Goal: Communication & Community: Answer question/provide support

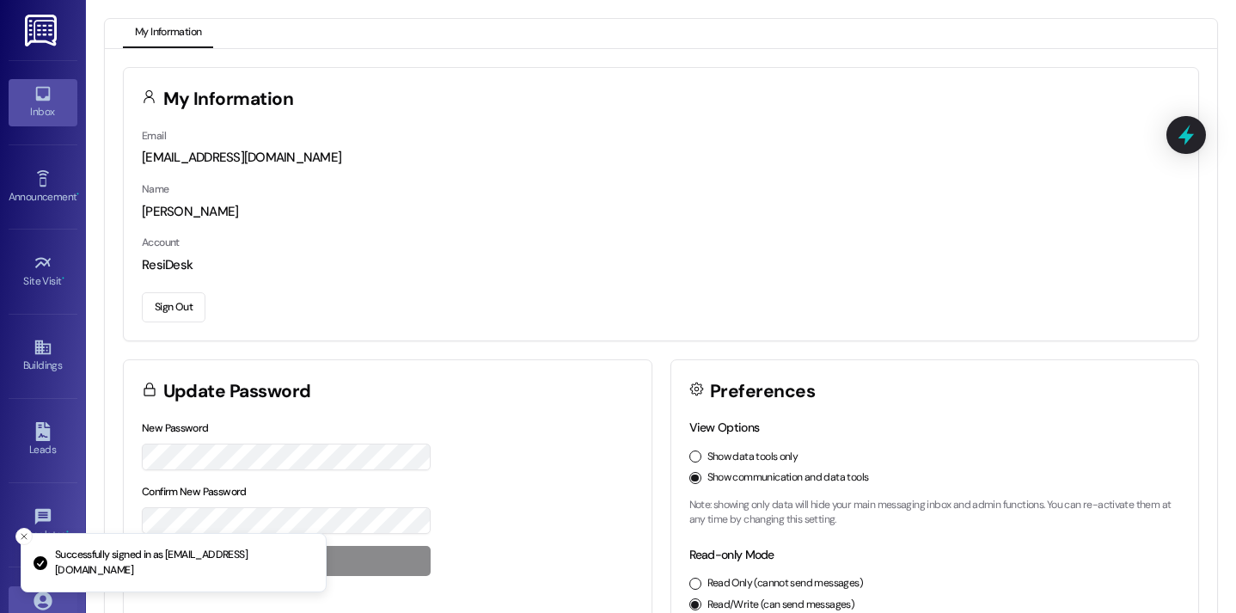
click at [40, 101] on icon at bounding box center [42, 94] width 15 height 15
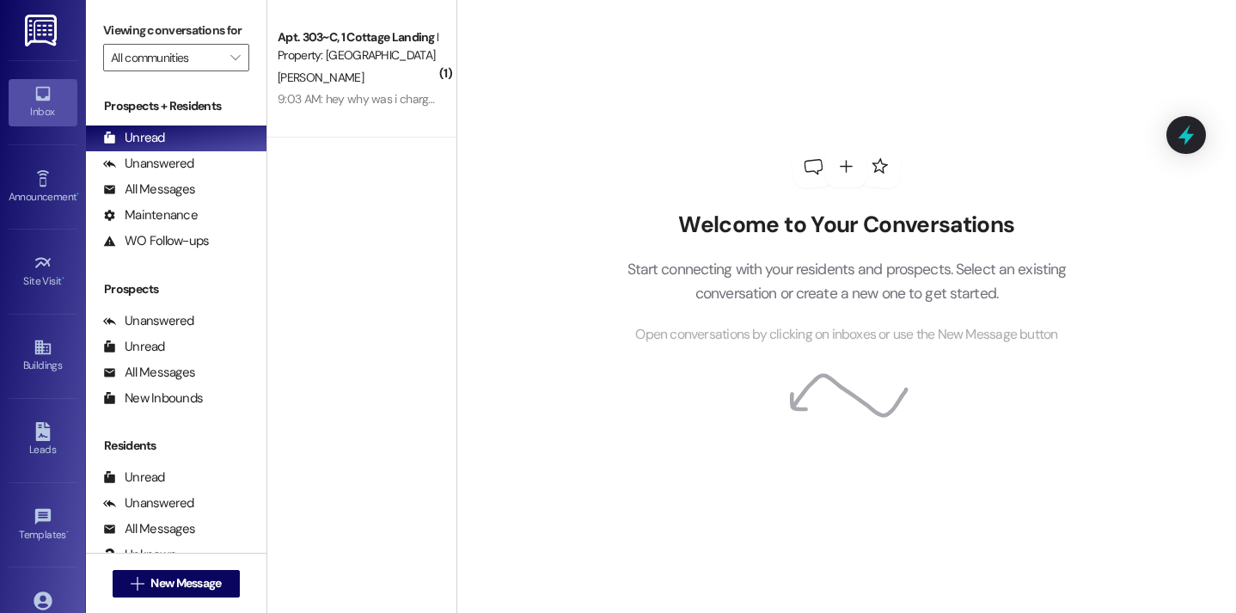
click at [530, 135] on div "Welcome to Your Conversations Start connecting with your residents and prospect…" at bounding box center [847, 306] width 780 height 613
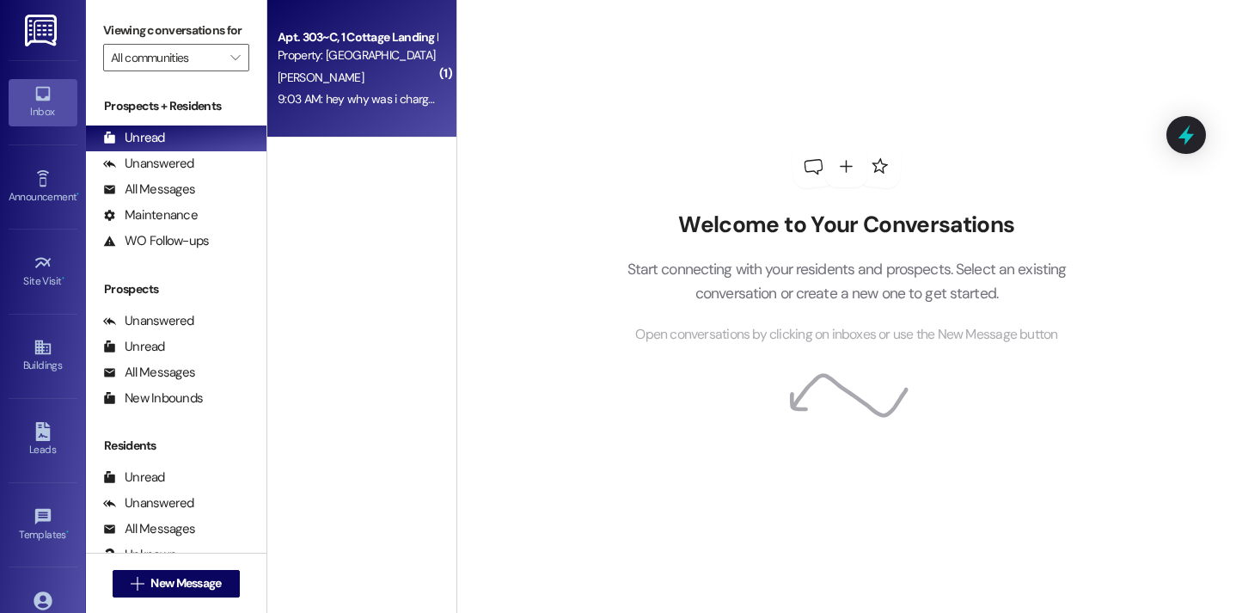
click at [402, 109] on div "9:03 AM: hey why was i charged 9$ to my account? I paid all of my fines already…" at bounding box center [357, 99] width 163 height 21
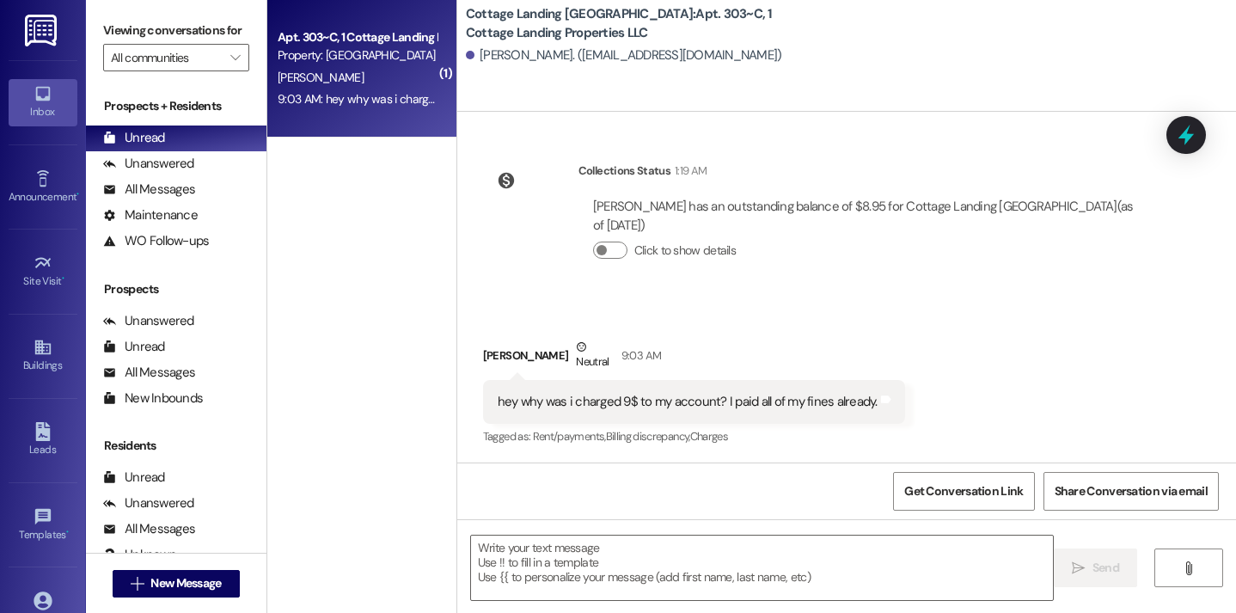
scroll to position [3167, 0]
click at [543, 569] on textarea at bounding box center [762, 568] width 583 height 64
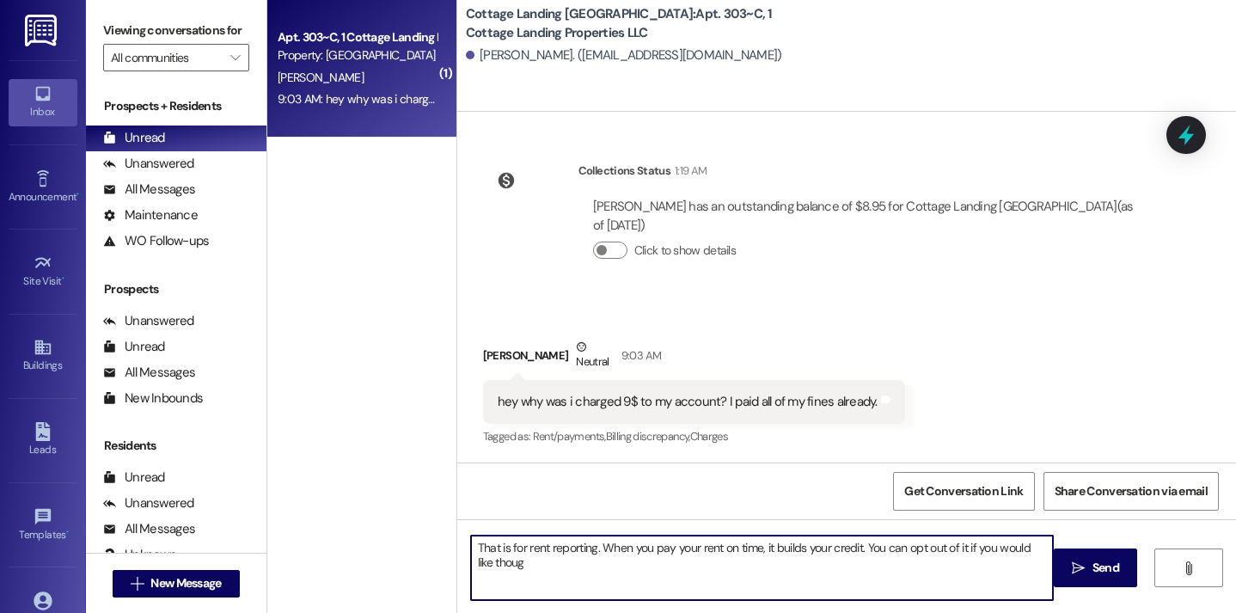
type textarea "That is for rent reporting. When you pay your rent on time, it builds your cred…"
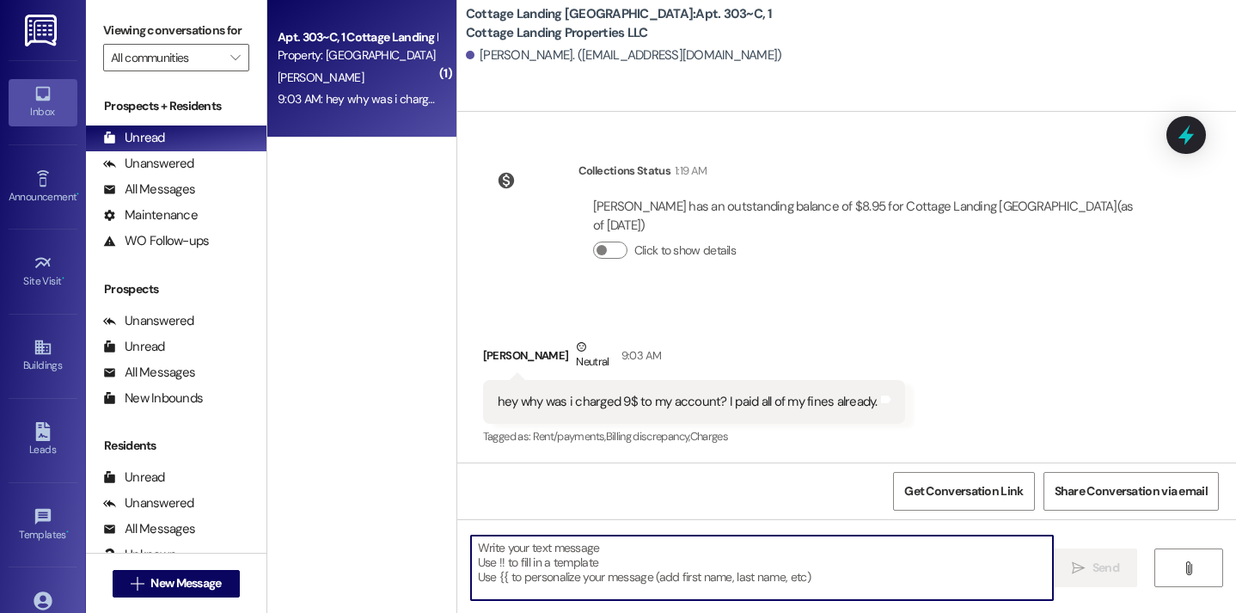
scroll to position [3306, 0]
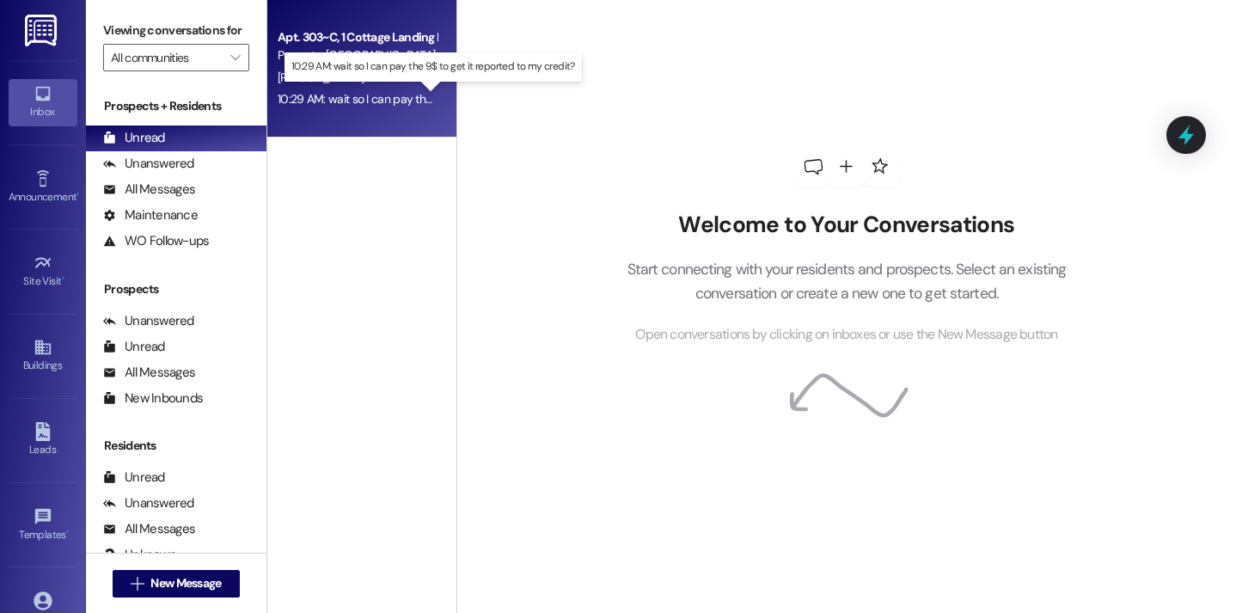
click at [368, 100] on div "10:29 AM: wait so I can pay the 9$ to get it reported to my credit? 10:29 AM: w…" at bounding box center [441, 98] width 327 height 15
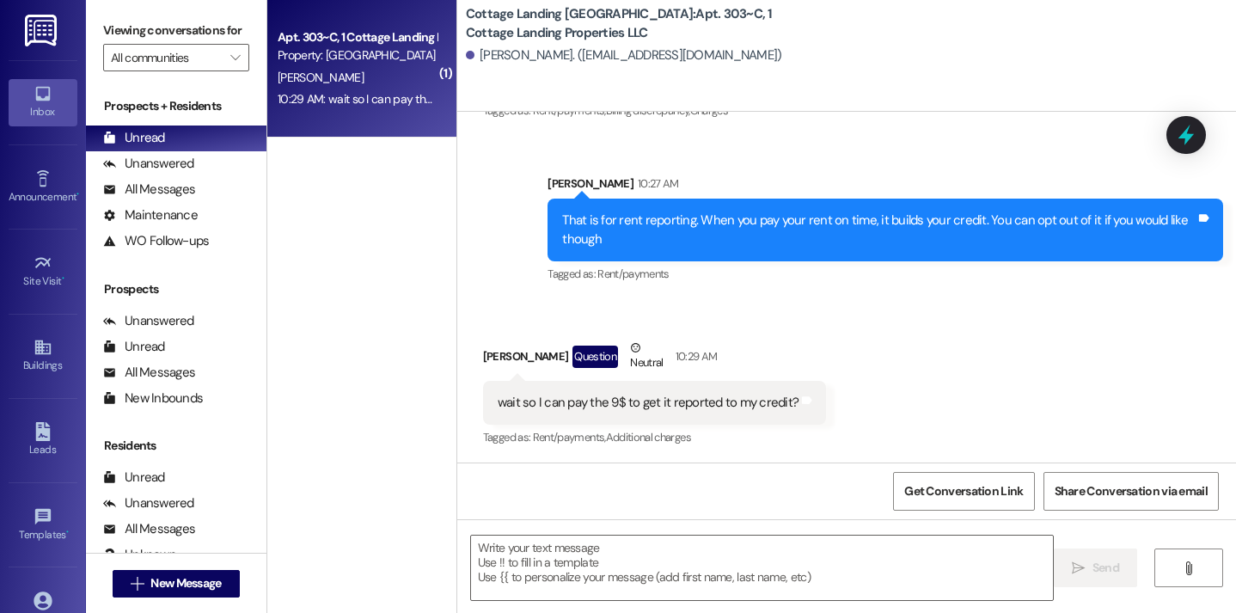
scroll to position [3494, 0]
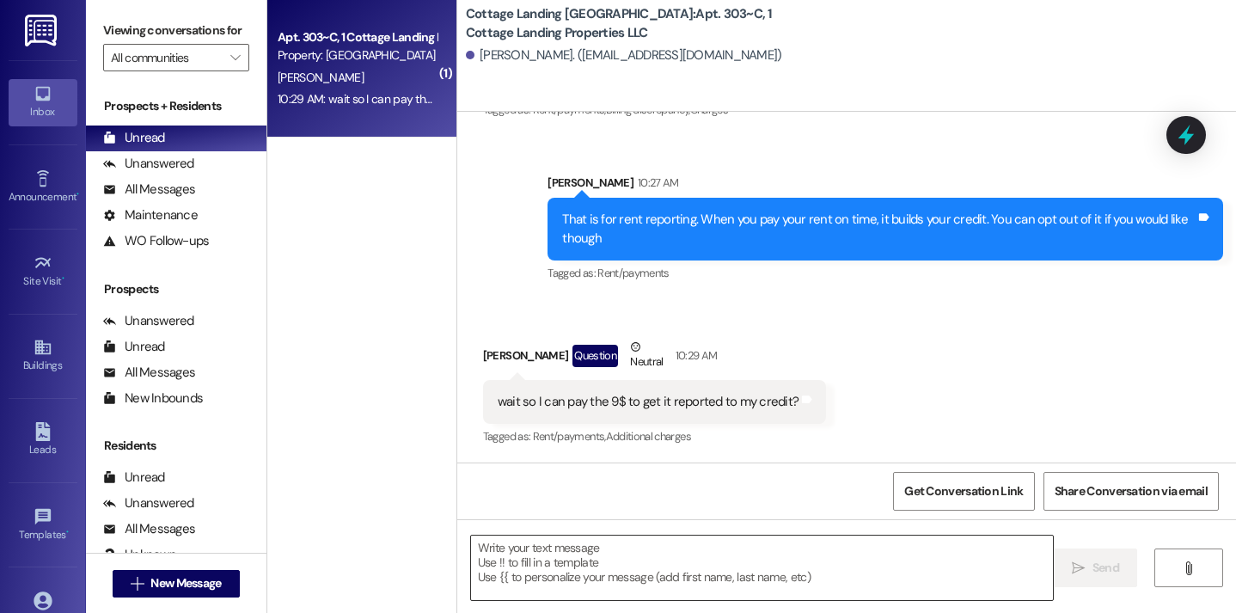
click at [532, 562] on textarea at bounding box center [762, 568] width 583 height 64
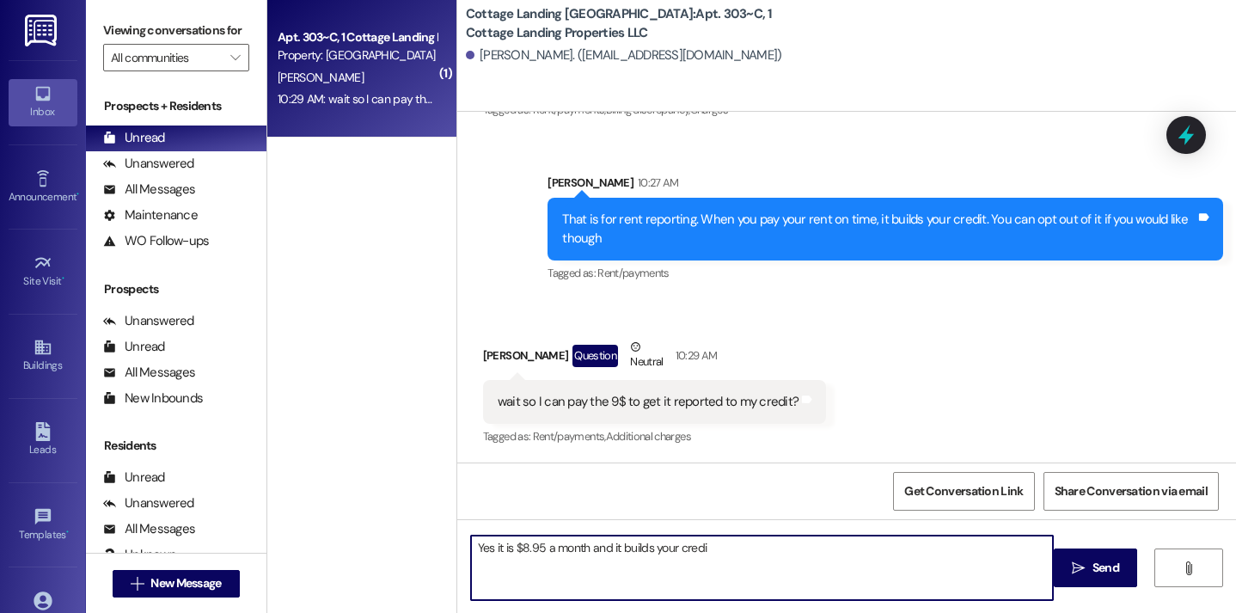
type textarea "Yes it is $8.95 a month and it builds your credit"
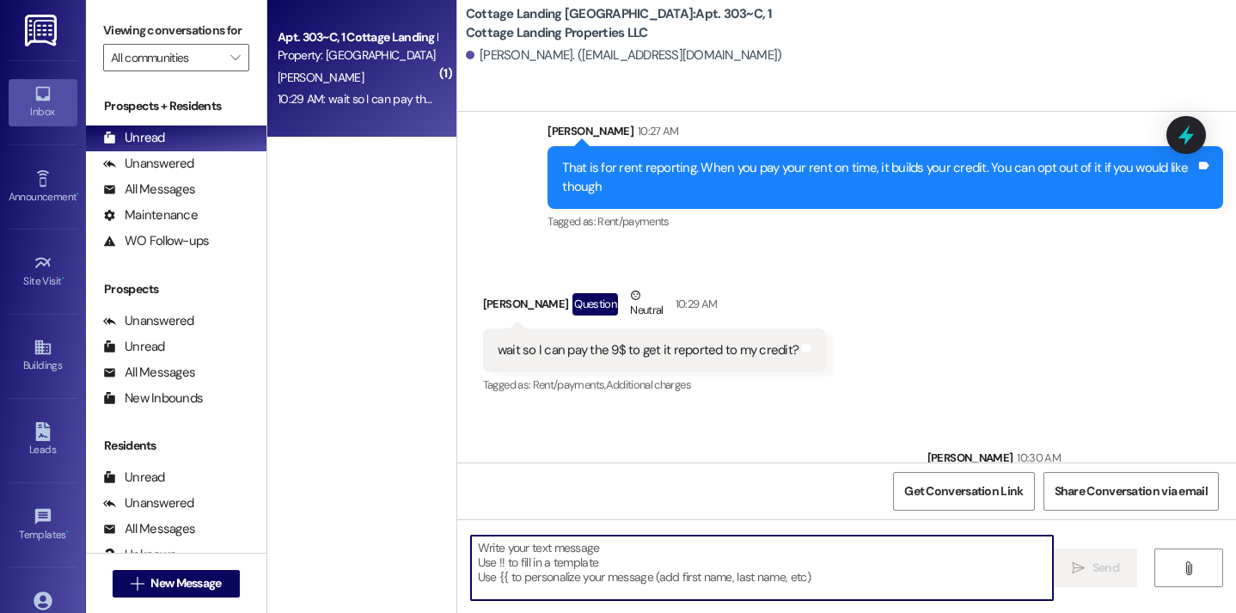
scroll to position [3614, 0]
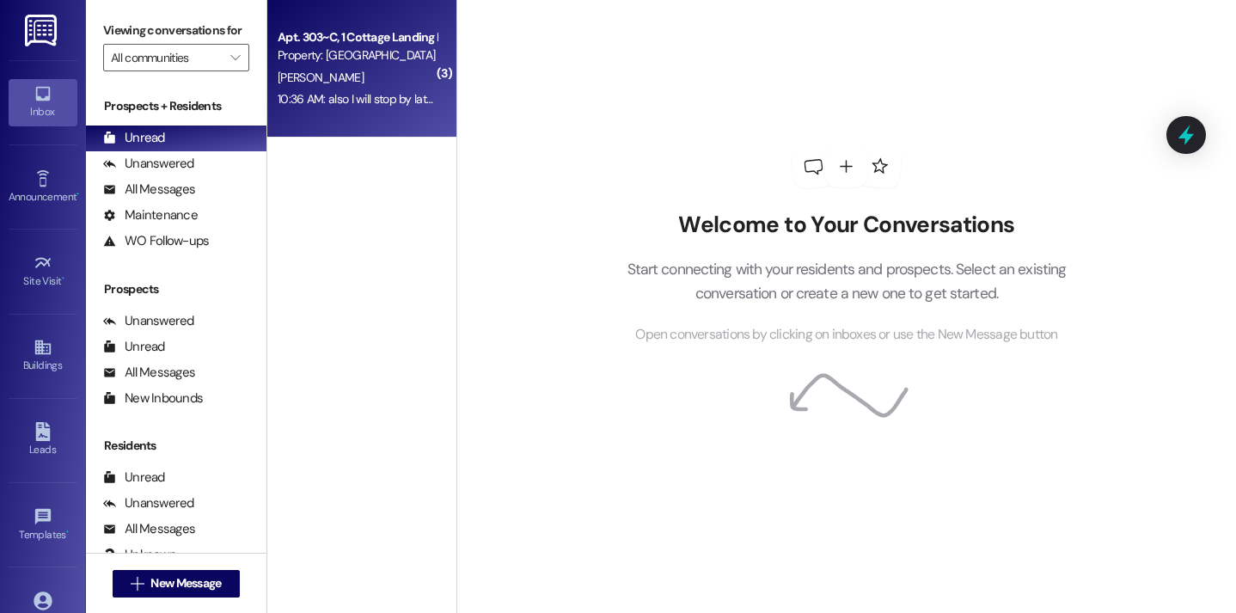
click at [367, 77] on div "C. Montgomery" at bounding box center [357, 77] width 163 height 21
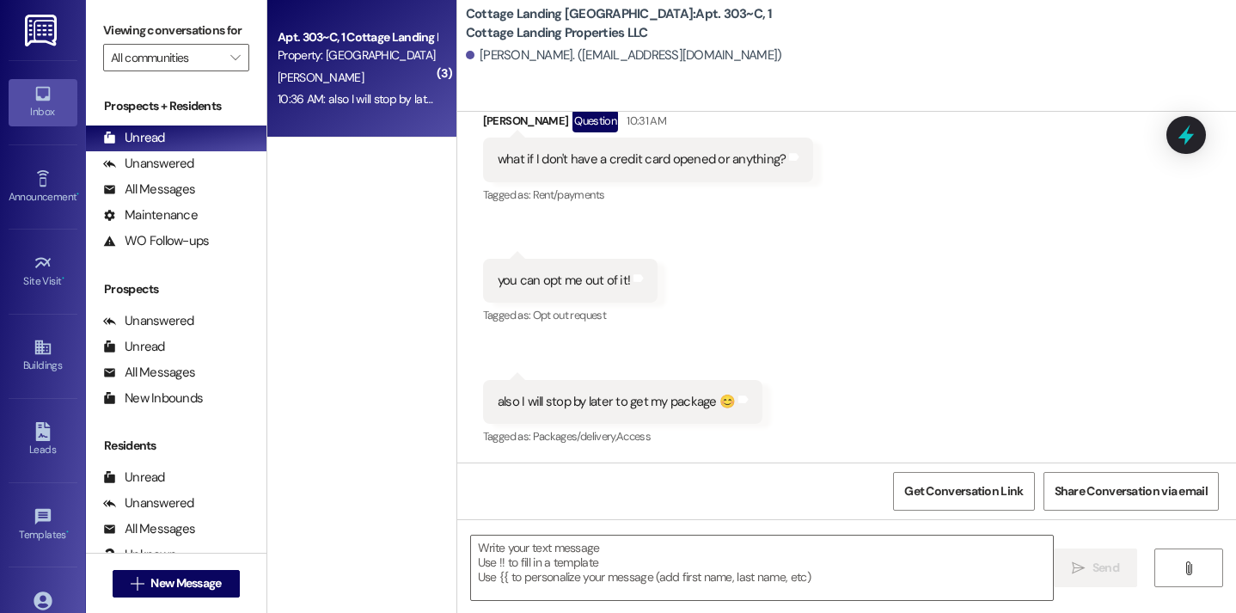
scroll to position [4030, 0]
click at [536, 544] on textarea at bounding box center [762, 568] width 583 height 64
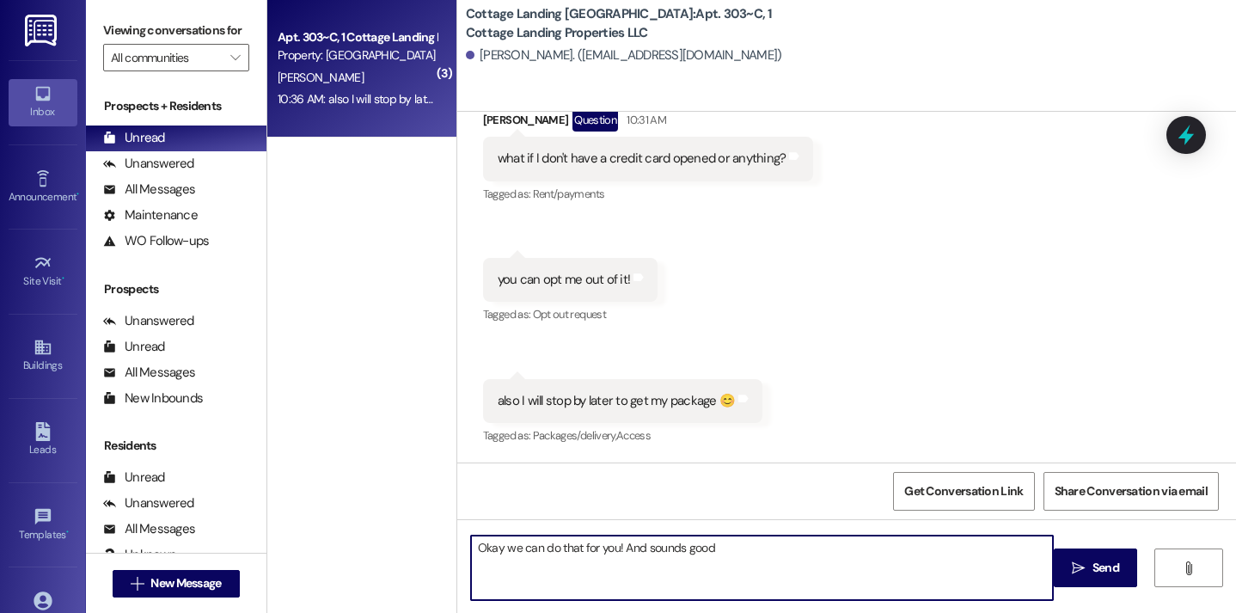
type textarea "Okay we can do that for you! And sounds good!"
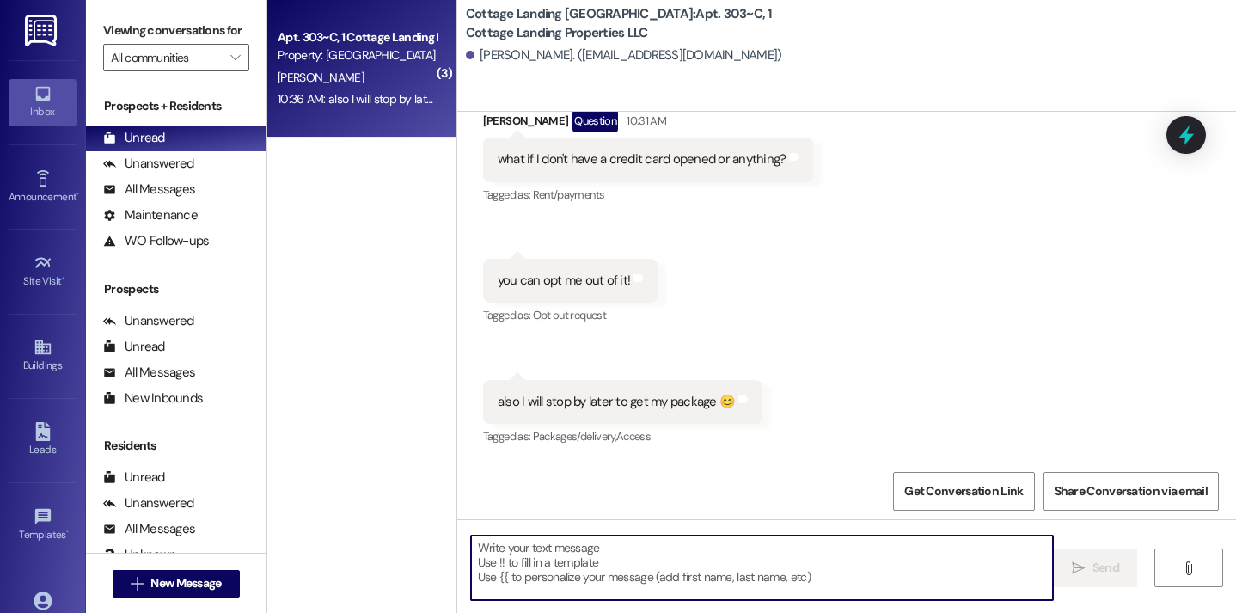
scroll to position [4150, 0]
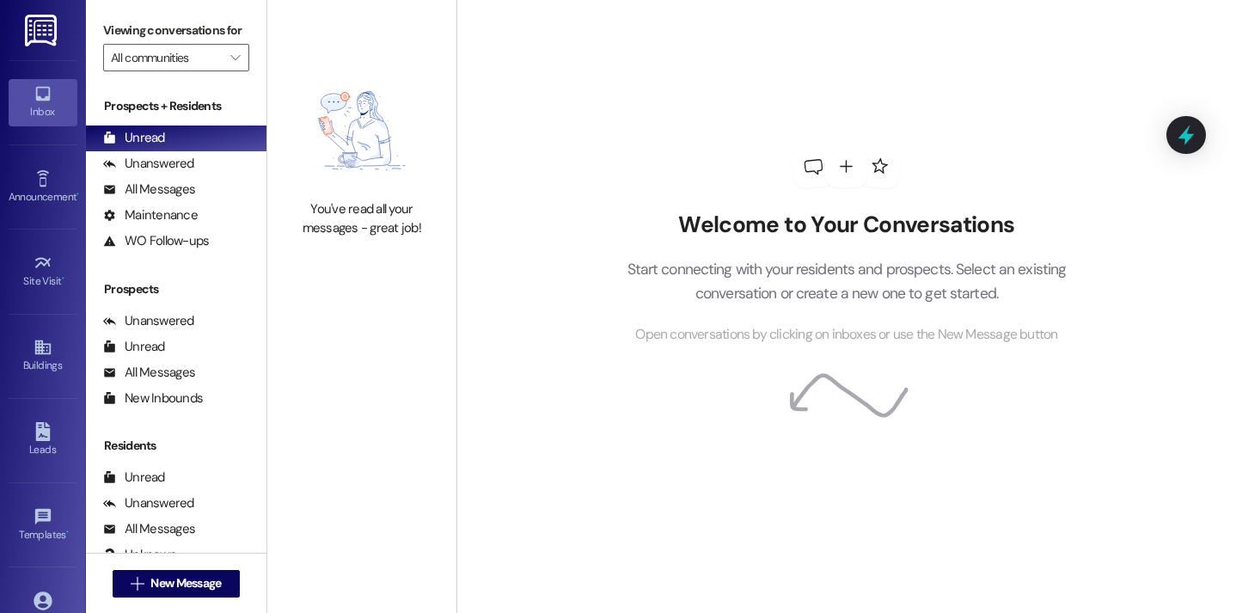
click at [574, 219] on div "Welcome to Your Conversations Start connecting with your residents and prospect…" at bounding box center [847, 306] width 780 height 613
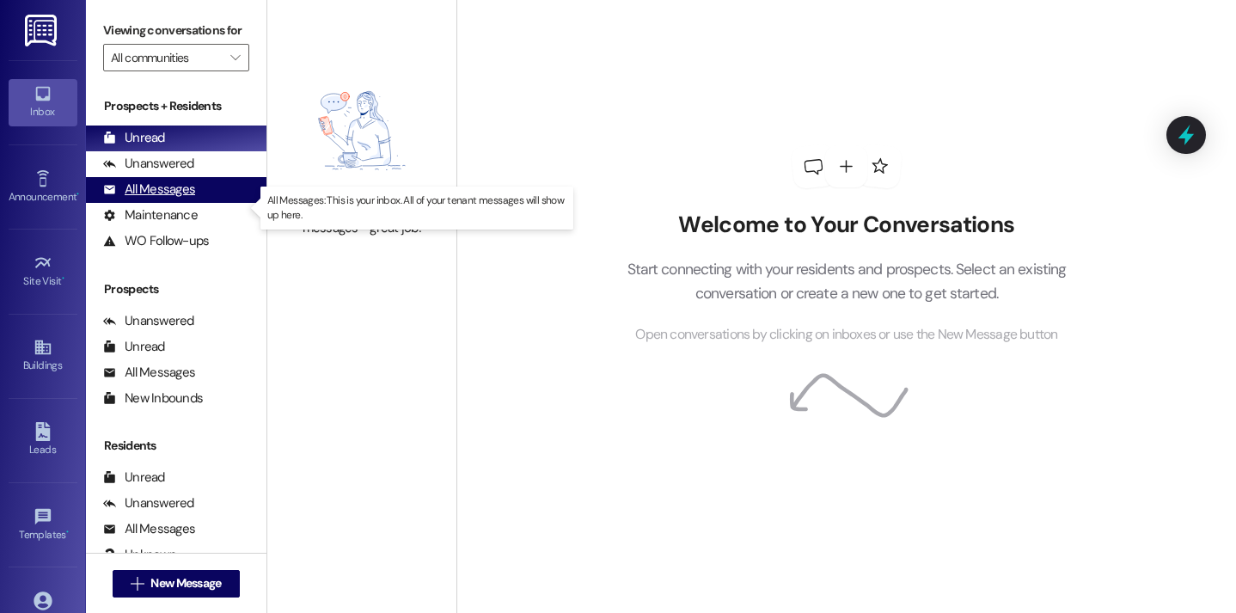
click at [236, 195] on div "All Messages (undefined)" at bounding box center [176, 190] width 181 height 26
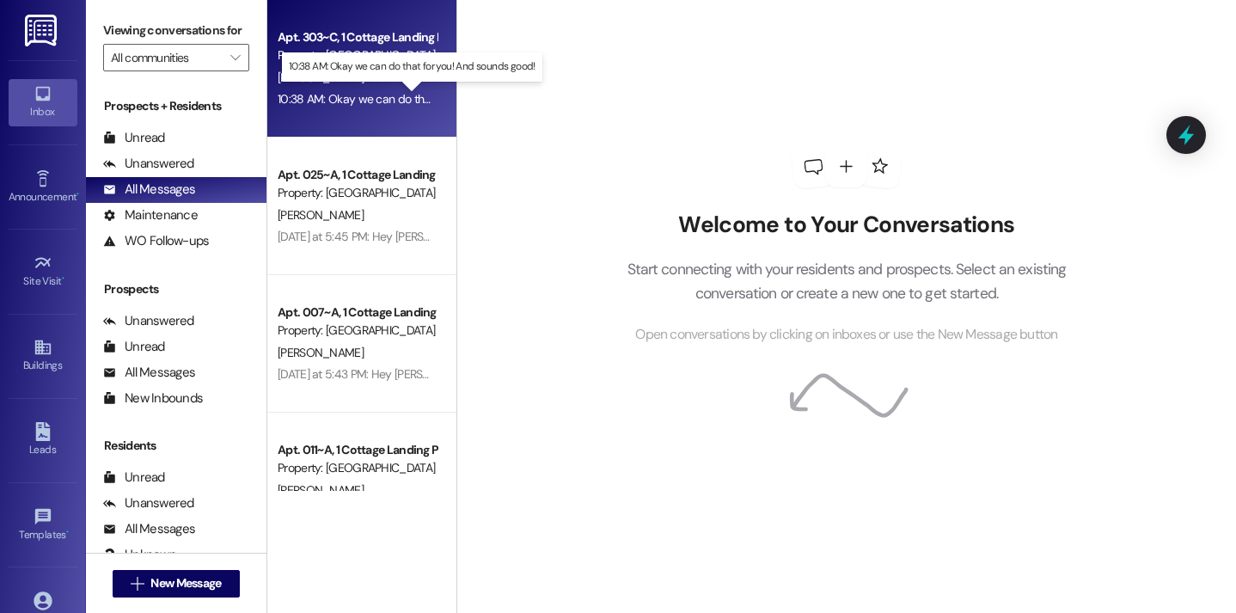
click at [376, 101] on div "10:38 AM: Okay we can do that for you! And sounds good! 10:38 AM: Okay we can d…" at bounding box center [423, 98] width 291 height 15
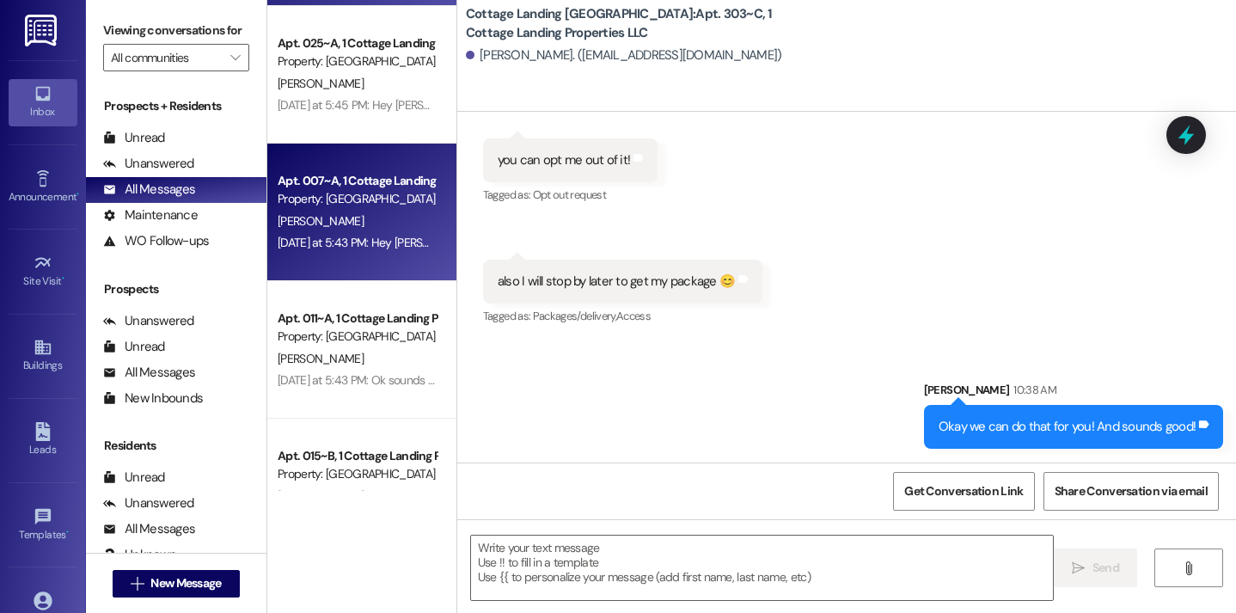
scroll to position [134, 0]
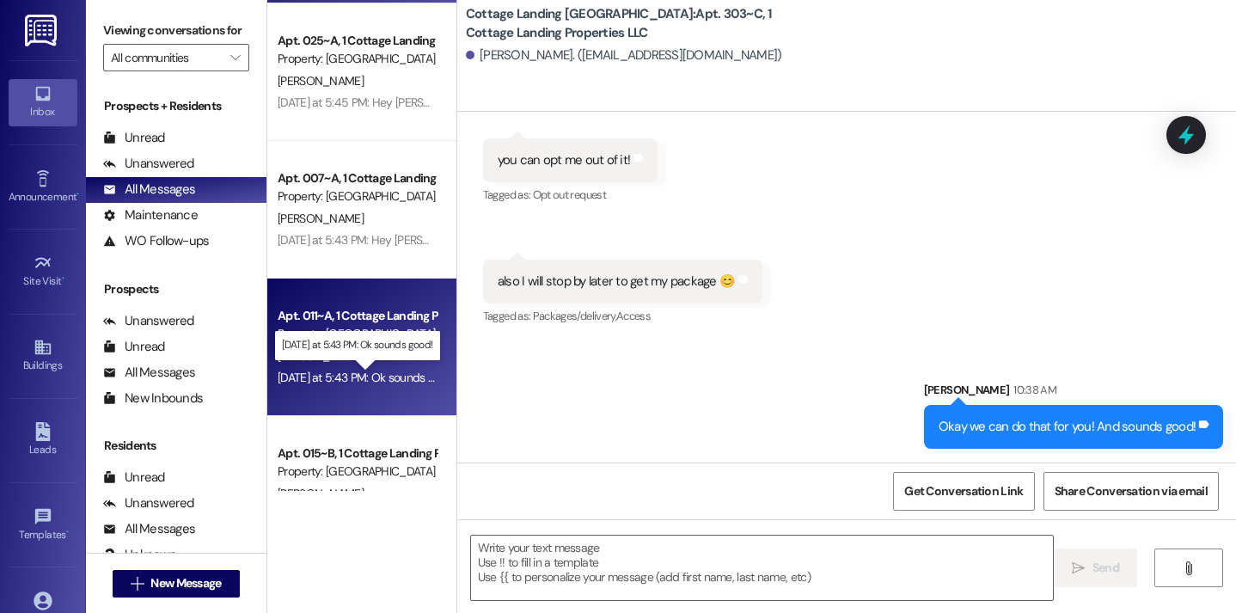
click at [392, 371] on div "Yesterday at 5:43 PM: Ok sounds good! Yesterday at 5:43 PM: Ok sounds good!" at bounding box center [367, 377] width 179 height 15
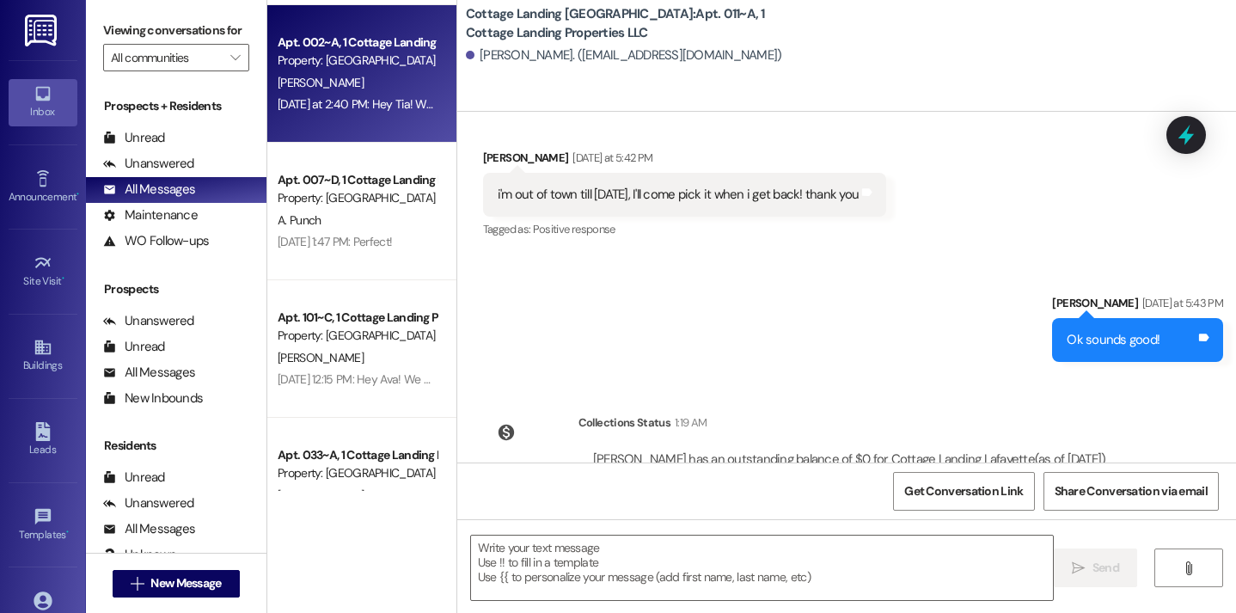
scroll to position [1388, 0]
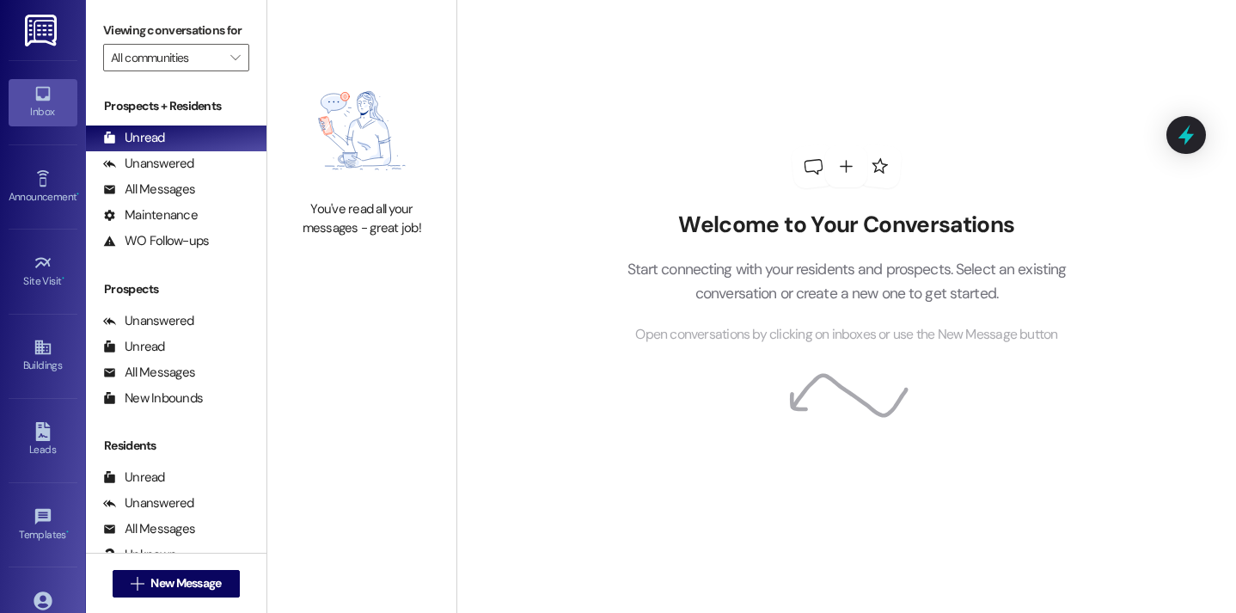
click at [488, 154] on div "Welcome to Your Conversations Start connecting with your residents and prospect…" at bounding box center [847, 306] width 780 height 613
